Goal: Task Accomplishment & Management: Use online tool/utility

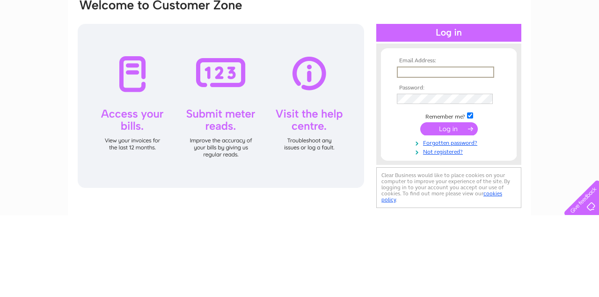
click at [413, 153] on input "text" at bounding box center [445, 153] width 97 height 11
type input "fionablack200670@gmail.com"
click at [420, 203] on input "submit" at bounding box center [449, 209] width 58 height 13
click at [435, 211] on input "submit" at bounding box center [449, 210] width 58 height 13
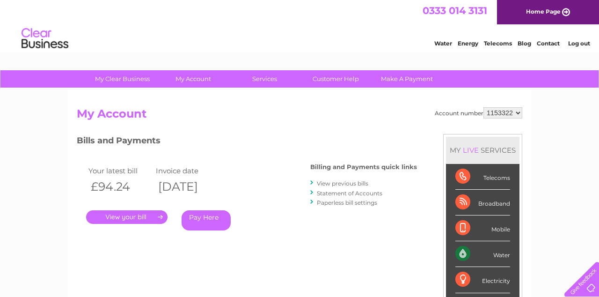
click at [194, 77] on link "My Account" at bounding box center [193, 78] width 77 height 17
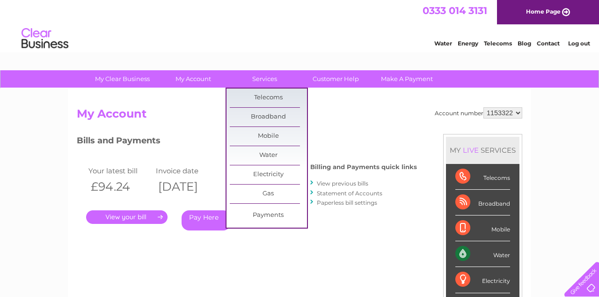
click at [254, 171] on link "Electricity" at bounding box center [268, 174] width 77 height 19
click at [322, 175] on link "Submit Meter Read" at bounding box center [346, 176] width 77 height 19
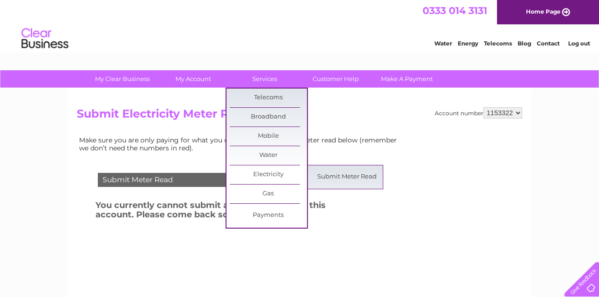
click at [323, 177] on link "Submit Meter Read" at bounding box center [346, 176] width 77 height 19
click at [248, 155] on link "Water" at bounding box center [268, 155] width 77 height 19
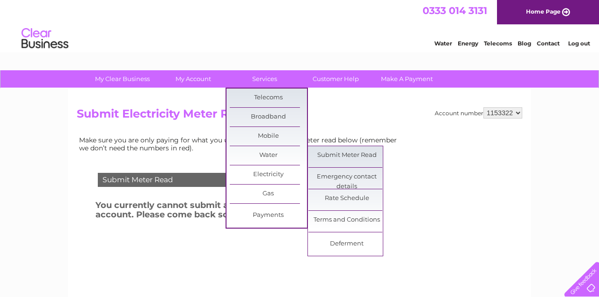
click at [330, 153] on link "Submit Meter Read" at bounding box center [346, 155] width 77 height 19
click at [333, 157] on link "Submit Meter Read" at bounding box center [346, 155] width 77 height 19
click at [324, 157] on link "Submit Meter Read" at bounding box center [346, 155] width 77 height 19
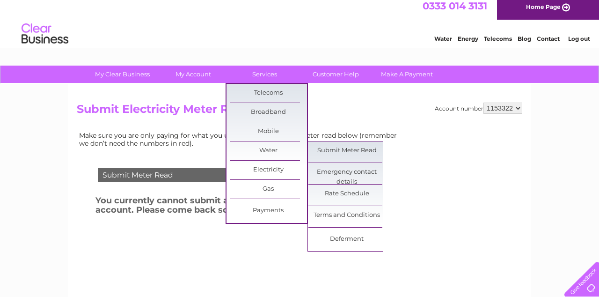
click at [248, 152] on link "Water" at bounding box center [268, 150] width 77 height 19
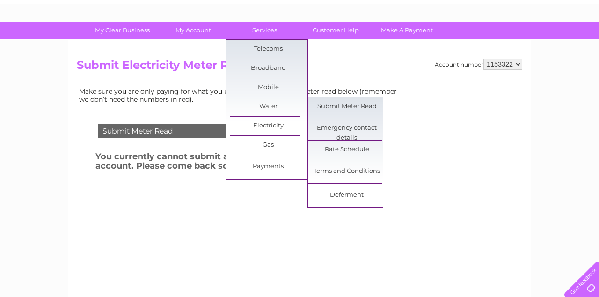
click at [322, 104] on link "Submit Meter Read" at bounding box center [346, 106] width 77 height 19
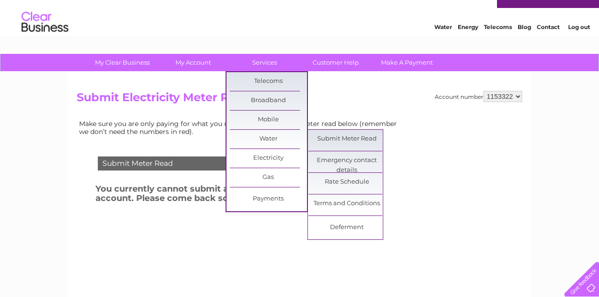
scroll to position [0, 0]
